Goal: Information Seeking & Learning: Find specific fact

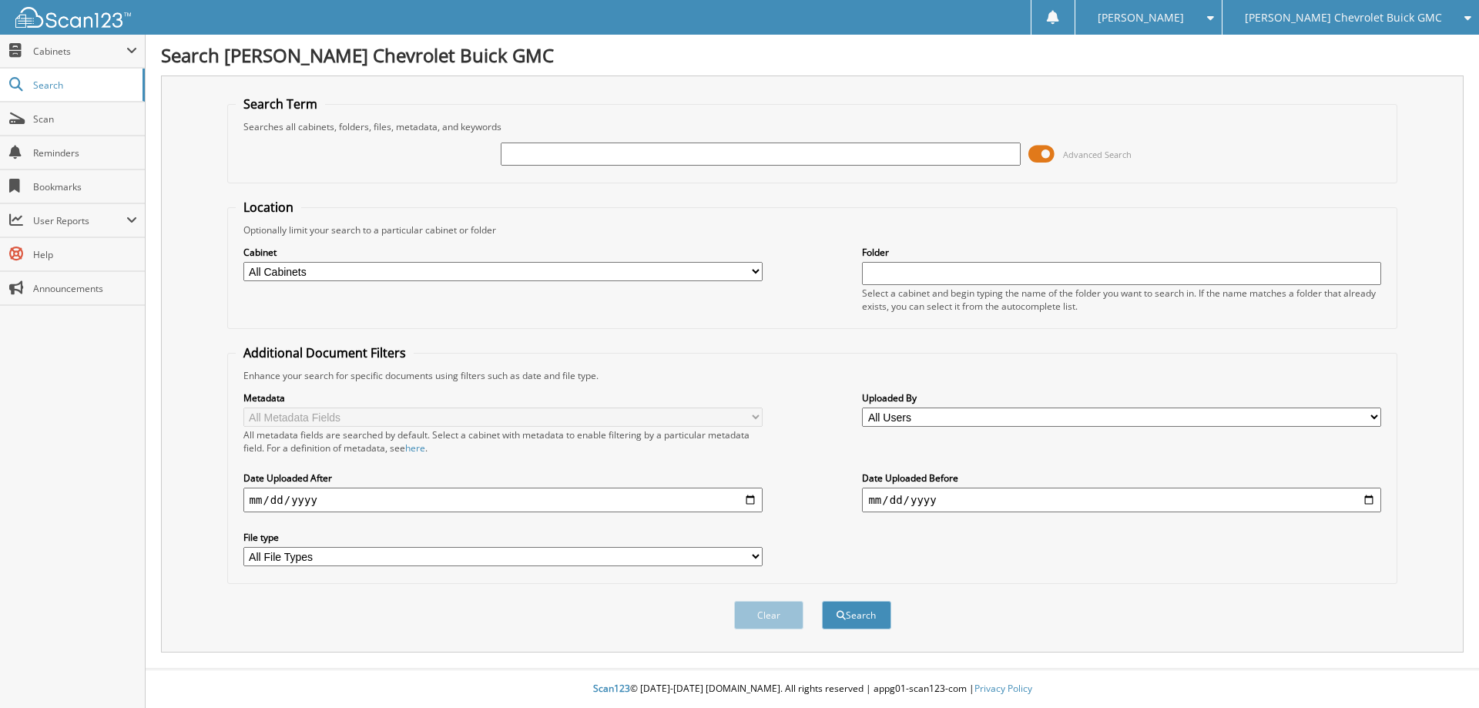
click at [682, 159] on input "text" at bounding box center [760, 154] width 519 height 23
type input "EXXON"
click at [822, 601] on button "Search" at bounding box center [856, 615] width 69 height 29
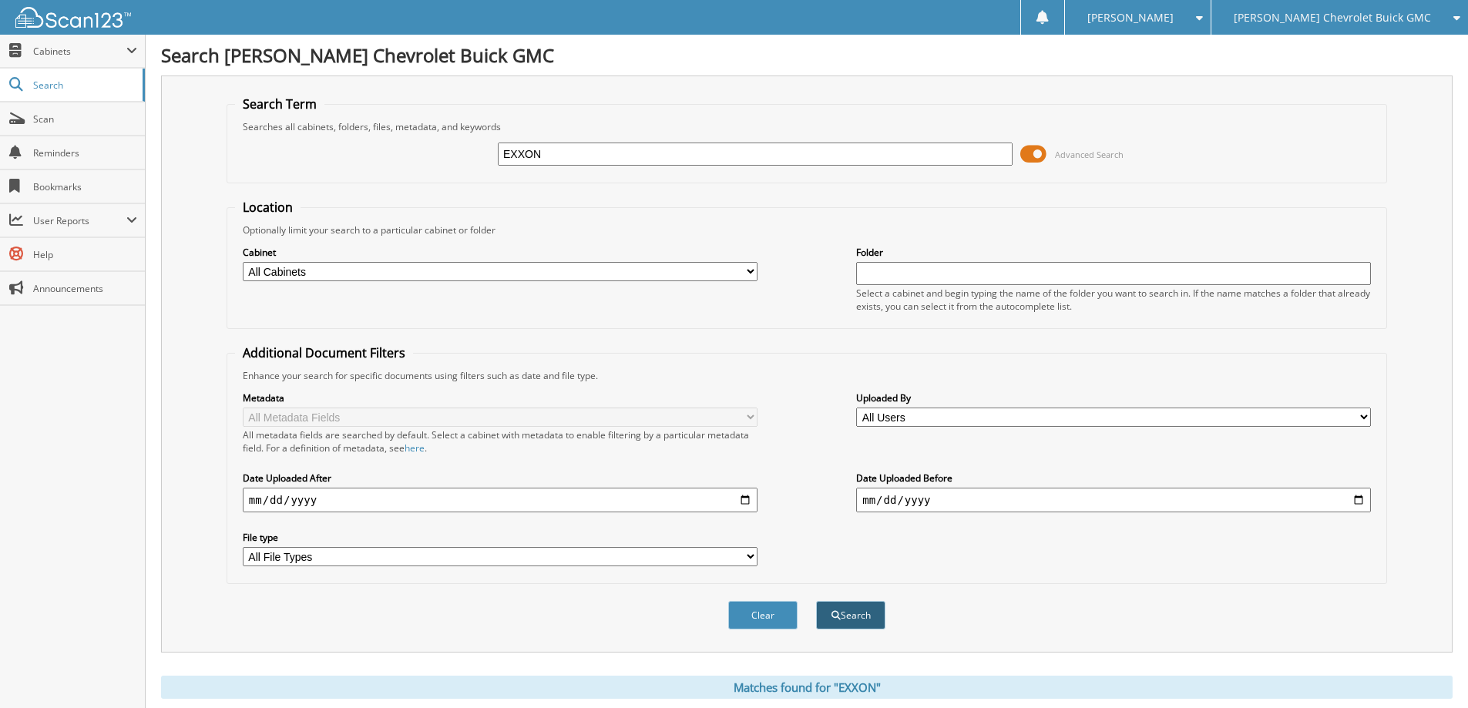
click at [864, 610] on button "Search" at bounding box center [850, 615] width 69 height 29
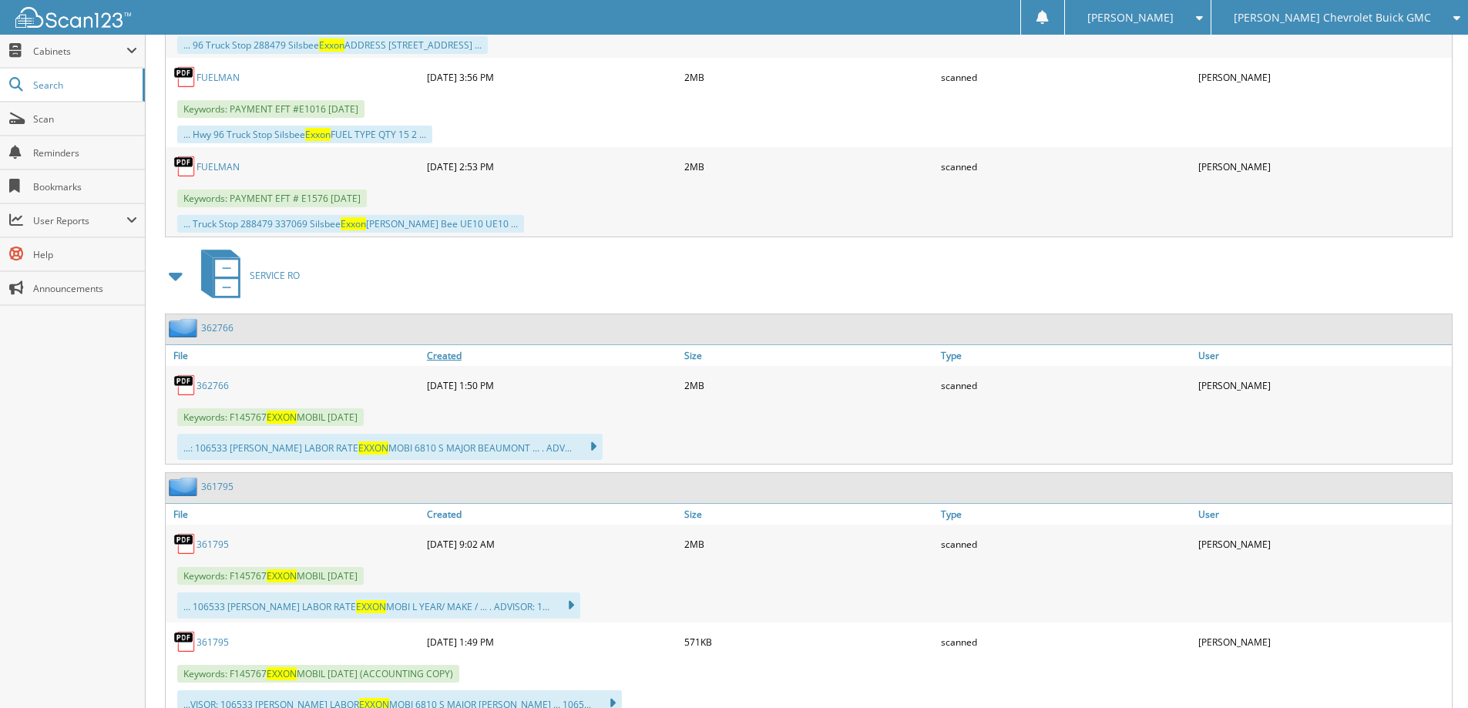
scroll to position [3313, 0]
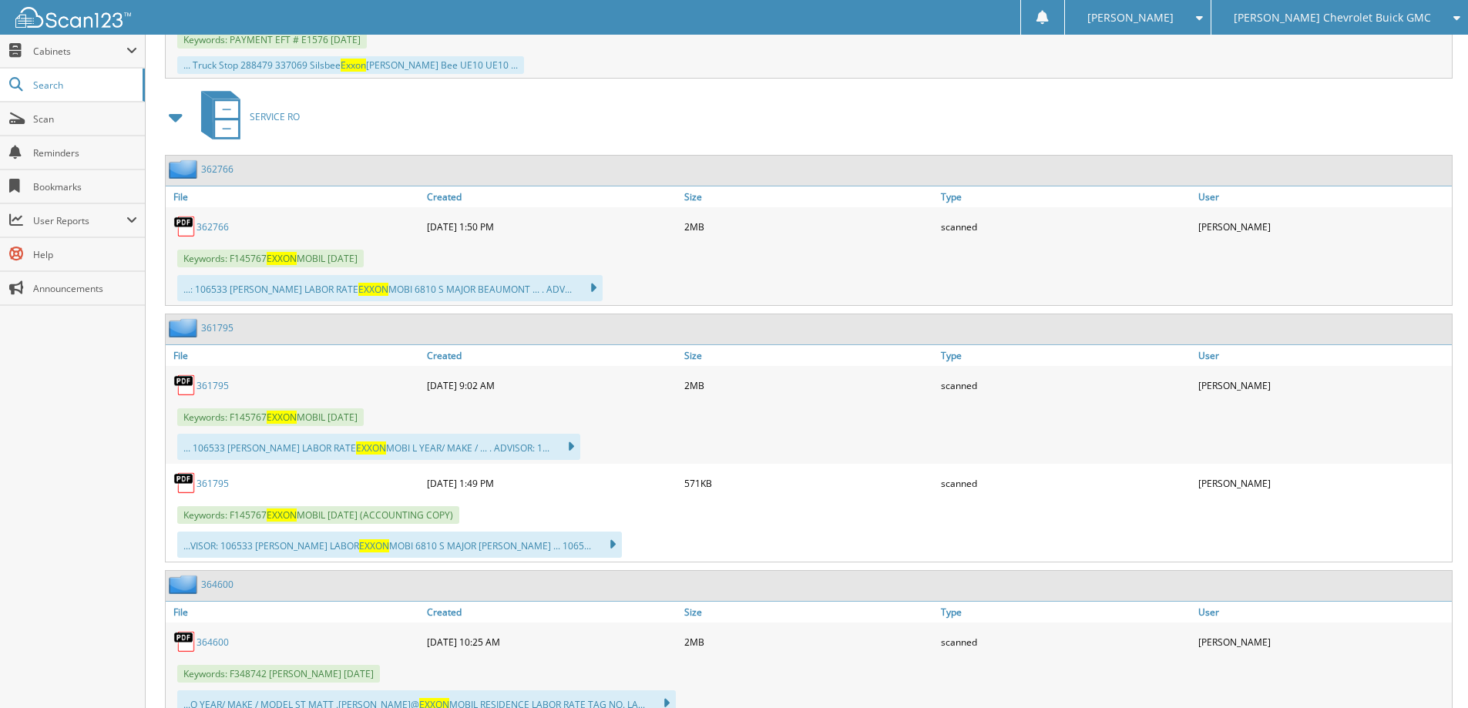
click at [216, 224] on link "362766" at bounding box center [212, 226] width 32 height 13
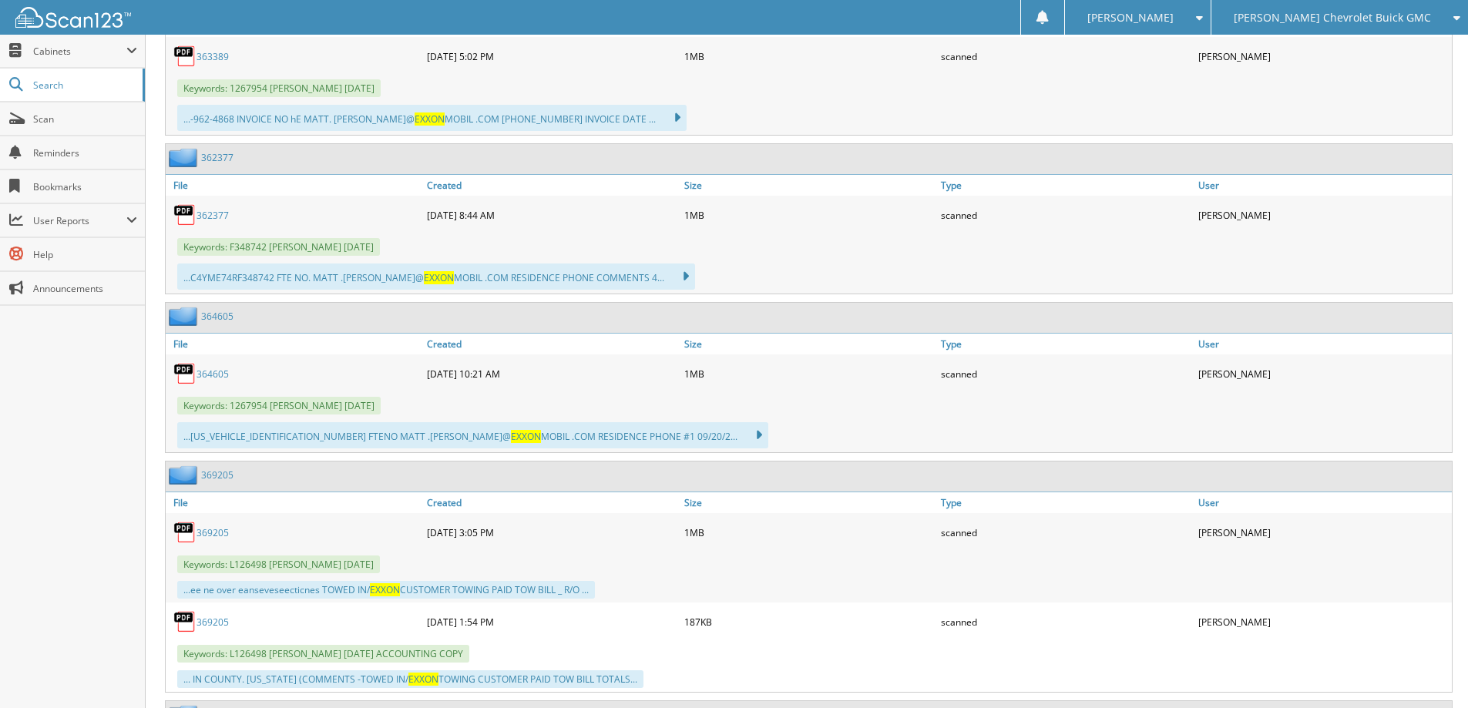
scroll to position [4469, 0]
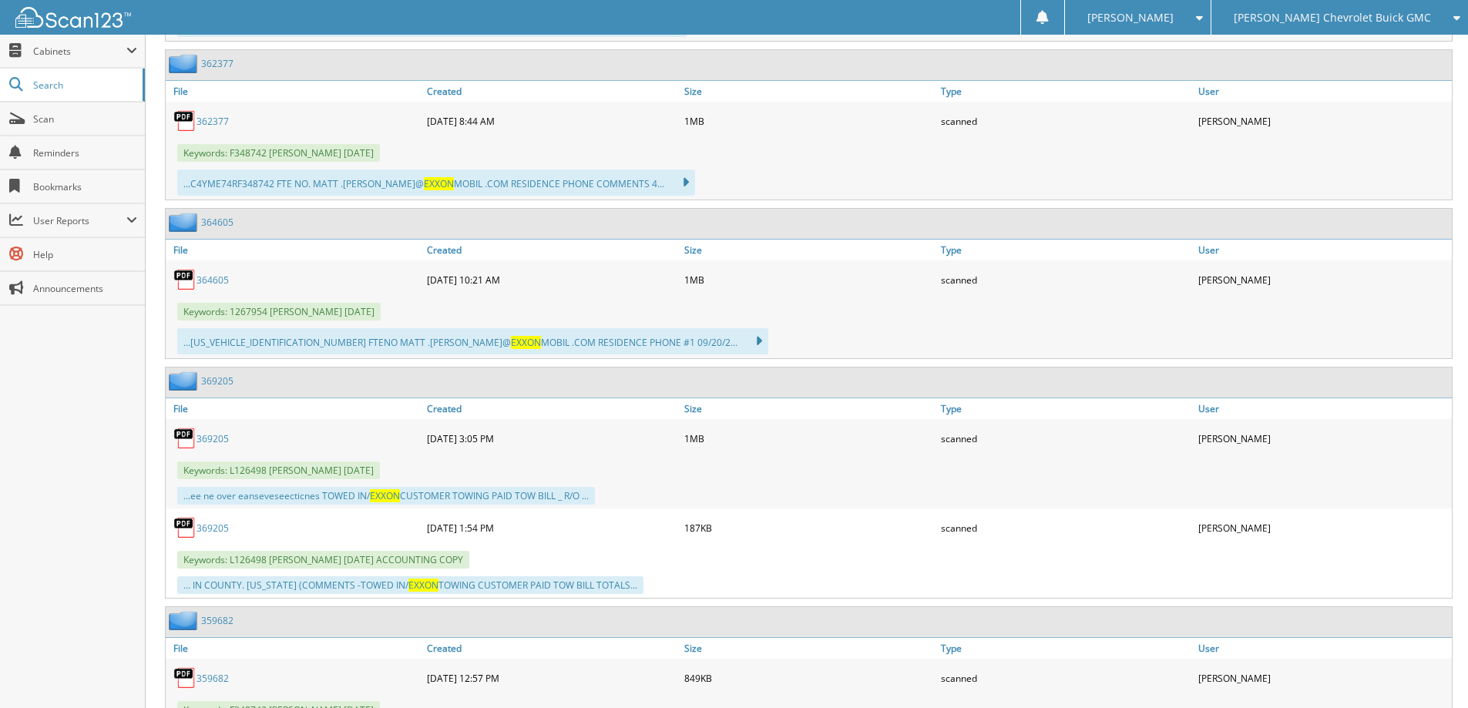
click at [210, 440] on link "369205" at bounding box center [212, 438] width 32 height 13
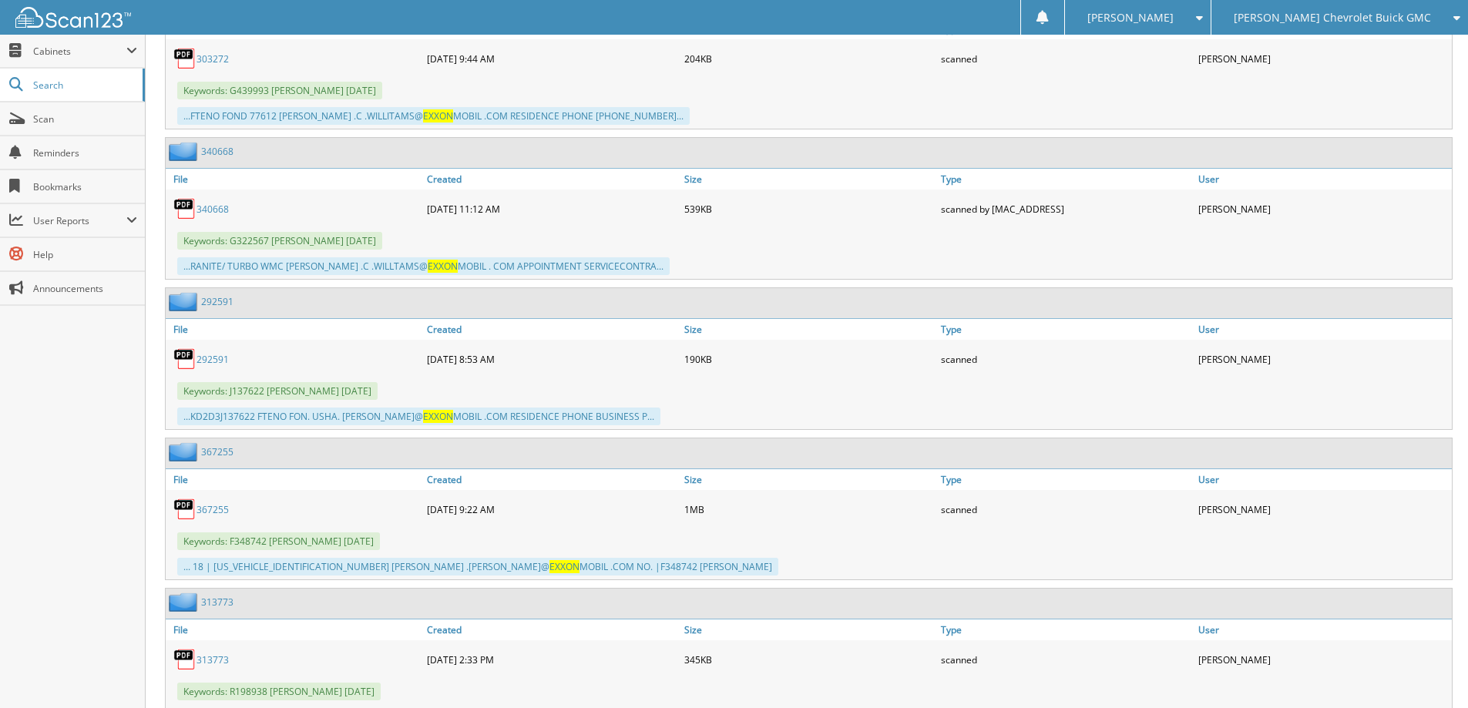
scroll to position [6241, 0]
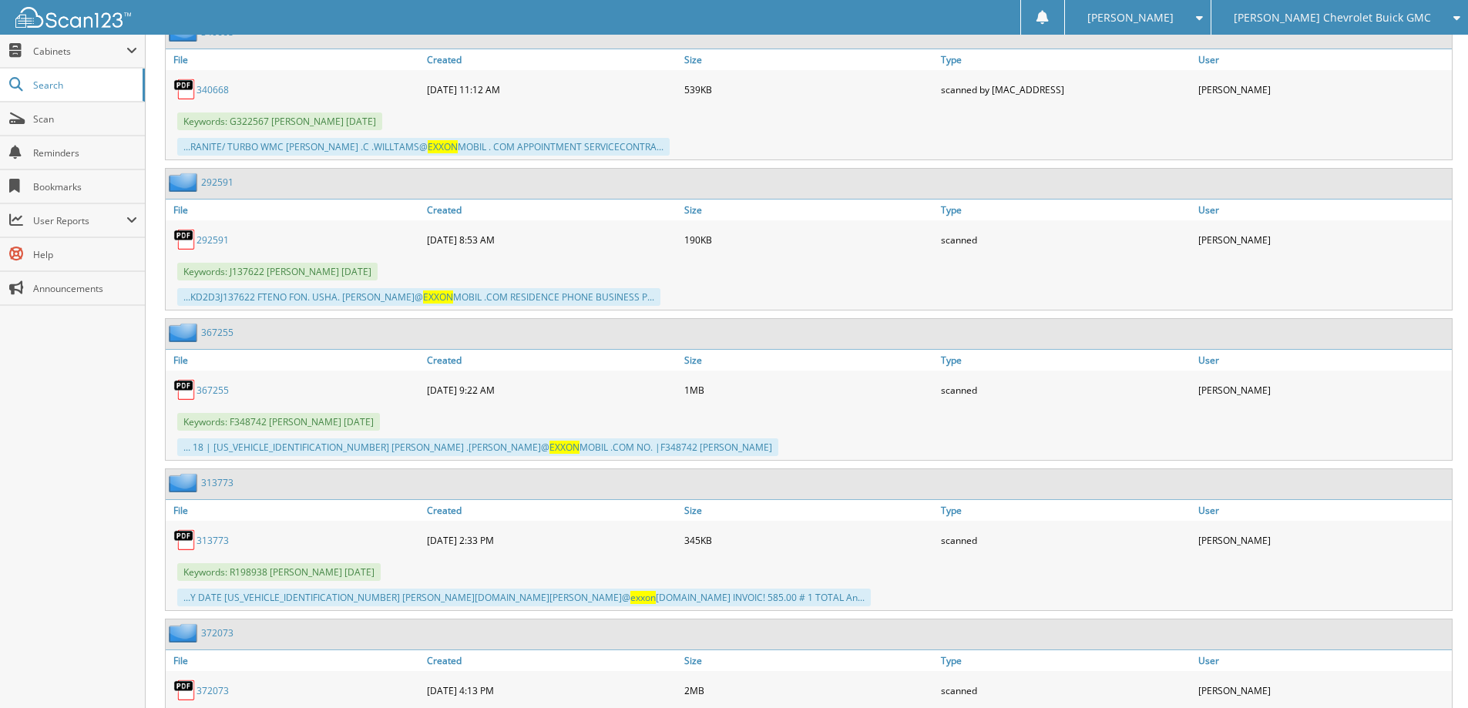
click at [213, 236] on link "292591" at bounding box center [212, 239] width 32 height 13
click at [217, 242] on link "292591" at bounding box center [212, 239] width 32 height 13
click at [212, 238] on link "292591" at bounding box center [212, 239] width 32 height 13
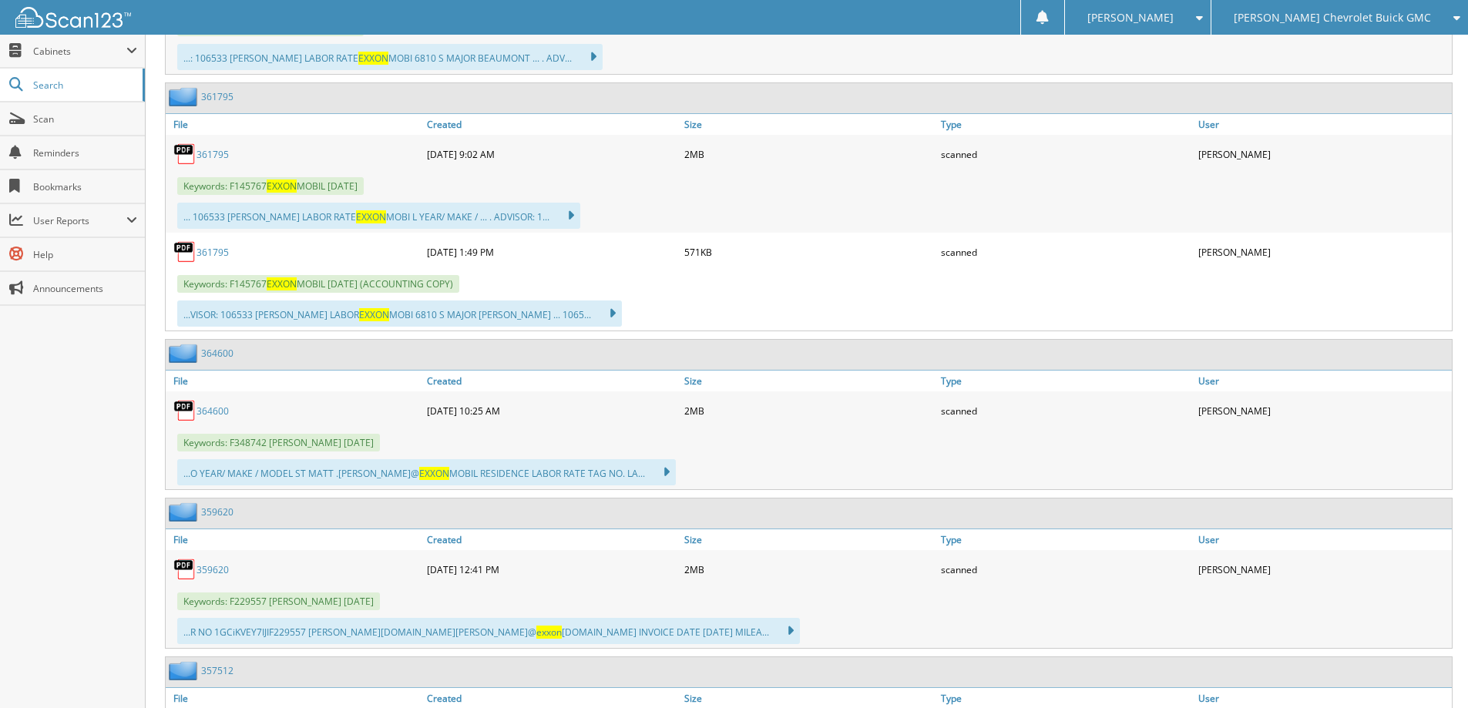
scroll to position [3467, 0]
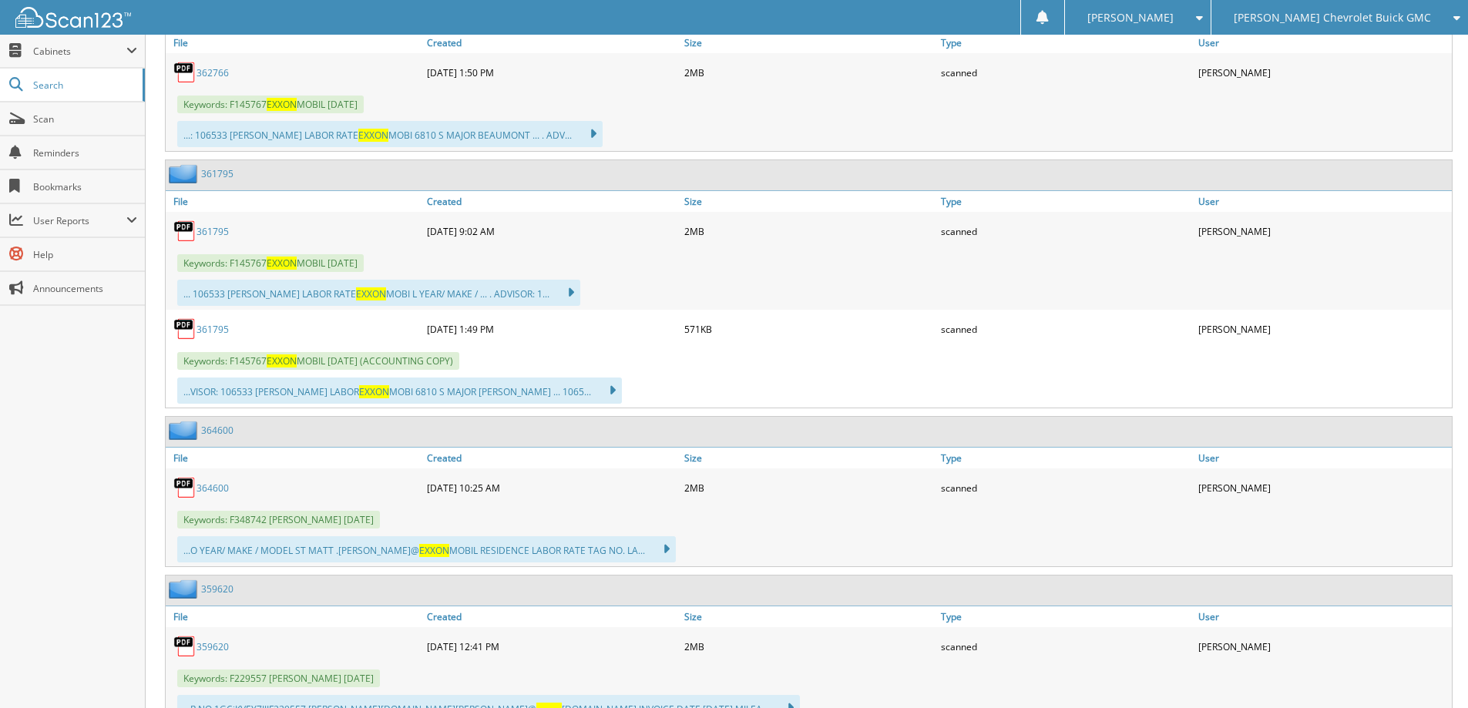
click at [222, 230] on link "361795" at bounding box center [212, 231] width 32 height 13
